Goal: Find specific page/section: Find specific page/section

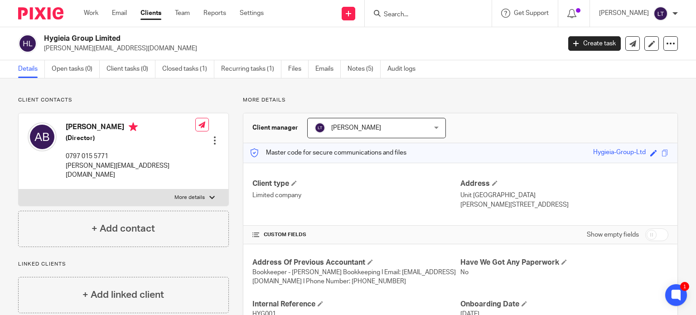
click at [441, 11] on input "Search" at bounding box center [424, 15] width 82 height 8
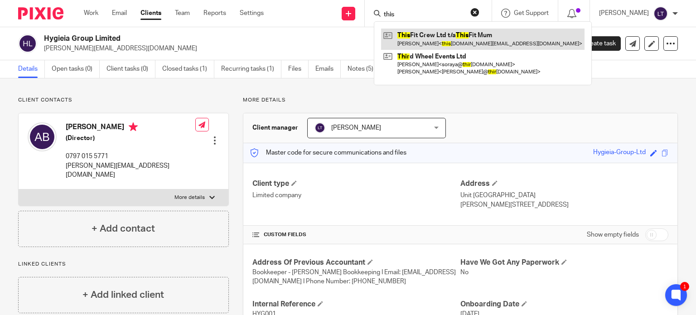
type input "this"
click at [466, 38] on link at bounding box center [483, 39] width 204 height 21
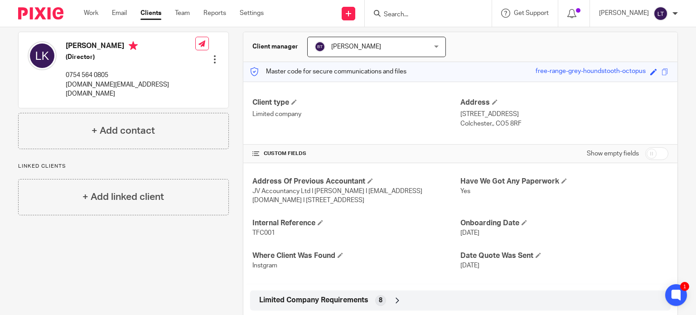
scroll to position [136, 0]
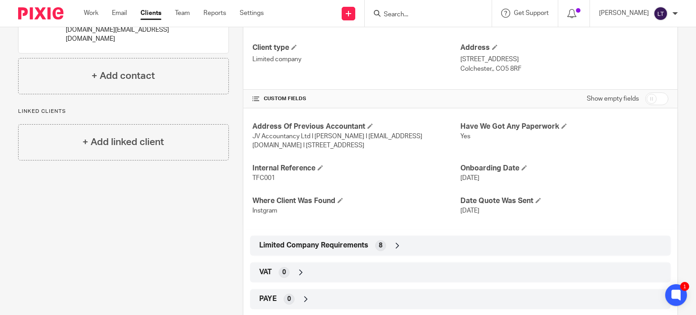
click at [403, 243] on div "Limited Company Requirements 8" at bounding box center [460, 245] width 407 height 15
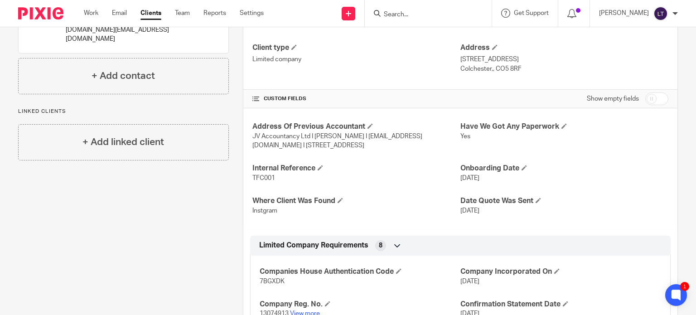
scroll to position [181, 0]
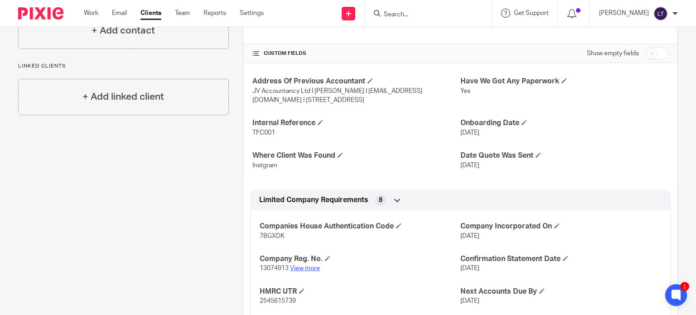
click at [311, 266] on link "View more" at bounding box center [305, 268] width 30 height 6
click at [435, 5] on div at bounding box center [428, 13] width 127 height 27
click at [428, 9] on form at bounding box center [431, 13] width 97 height 11
click at [427, 11] on input "Search" at bounding box center [424, 15] width 82 height 8
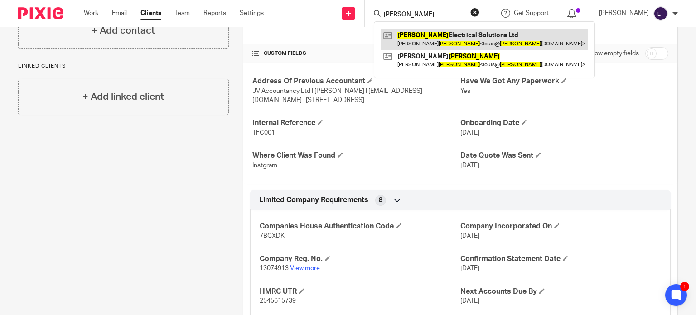
type input "yates"
click at [437, 37] on link at bounding box center [484, 39] width 207 height 21
